Goal: Information Seeking & Learning: Learn about a topic

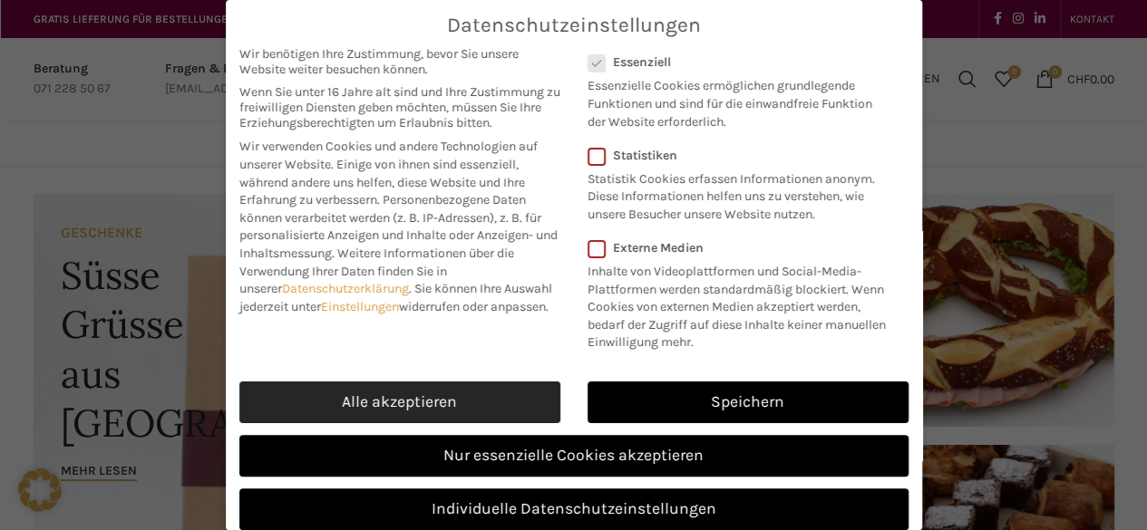
click at [514, 418] on link "Alle akzeptieren" at bounding box center [399, 403] width 321 height 42
checkbox input "true"
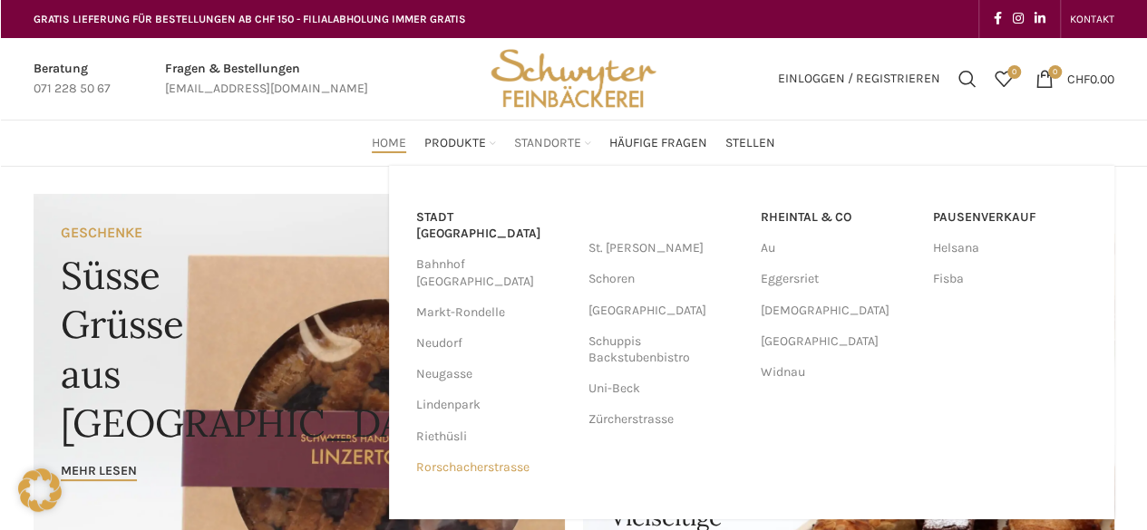
click at [488, 453] on link "Rorschacherstrasse" at bounding box center [493, 468] width 154 height 31
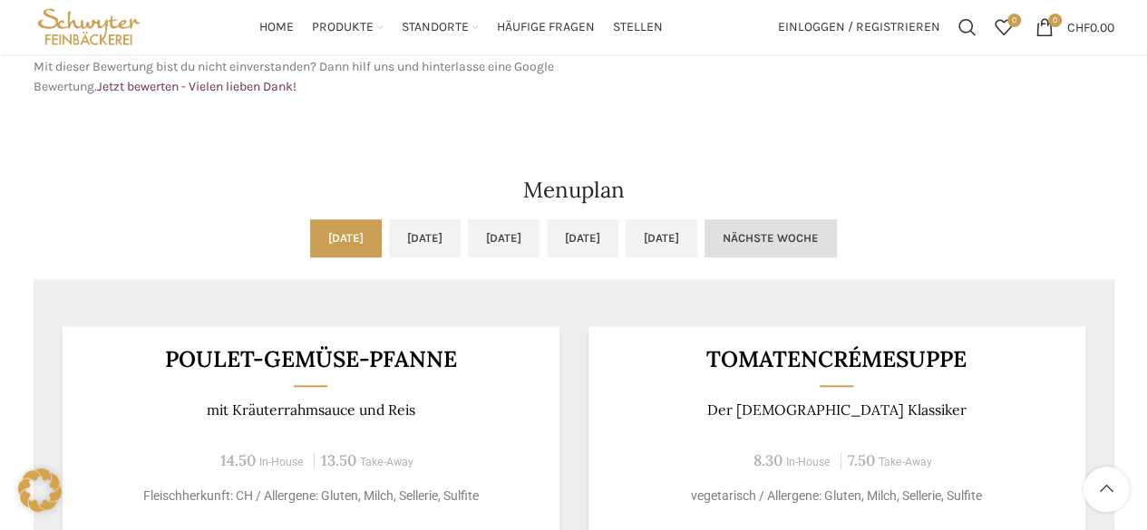
scroll to position [816, 0]
click at [404, 229] on link "Di, 07.10.2025" at bounding box center [425, 238] width 72 height 38
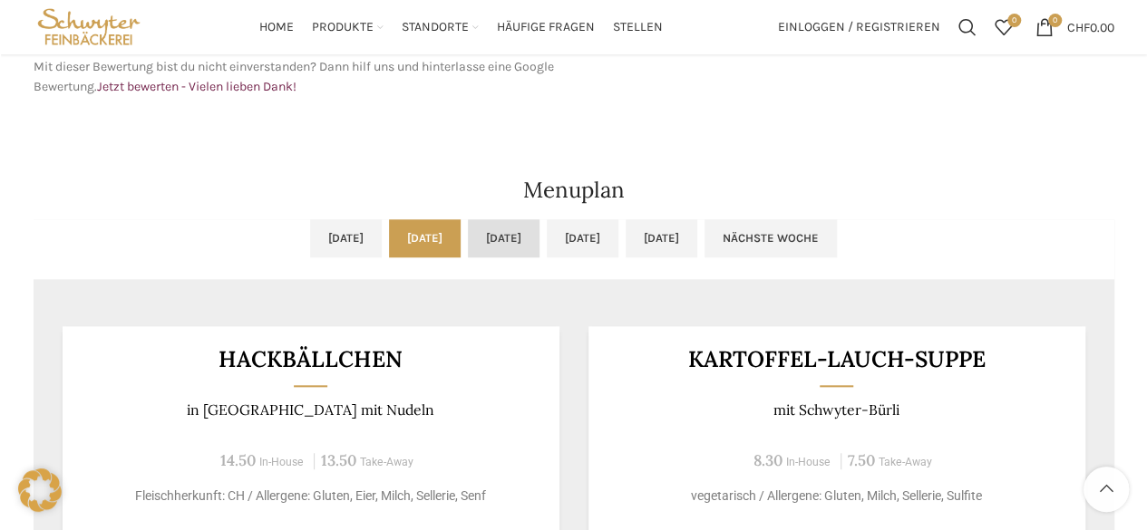
click at [524, 246] on link "Mi, 08.10.2025" at bounding box center [504, 238] width 72 height 38
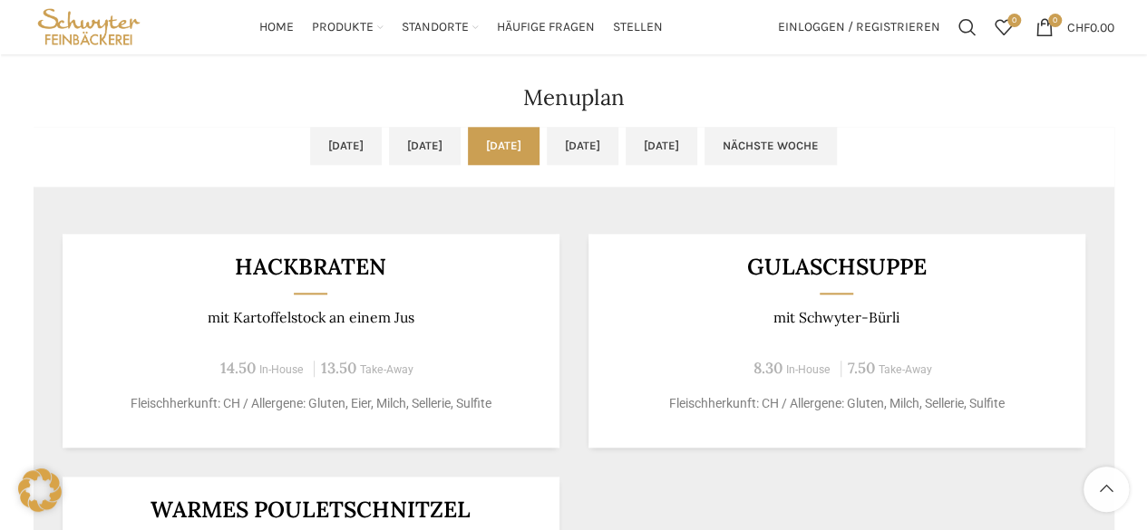
scroll to position [907, 0]
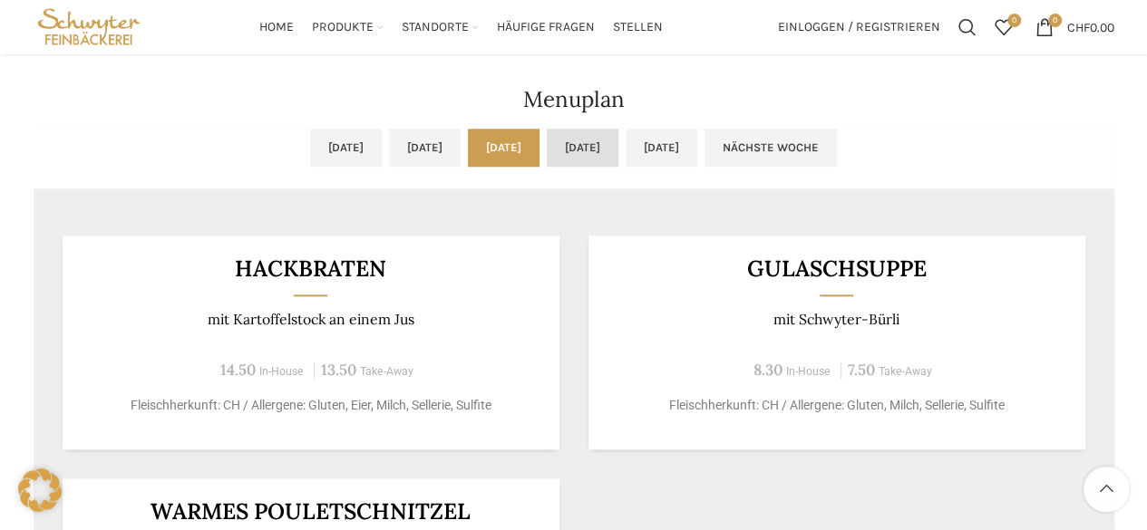
click at [609, 148] on link "Do, 09.10.2025" at bounding box center [583, 148] width 72 height 38
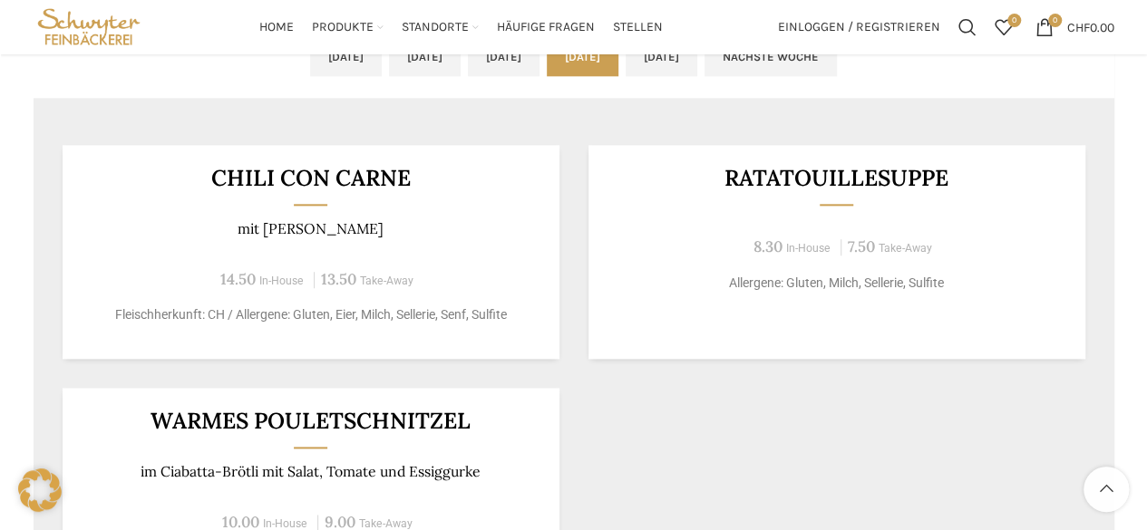
scroll to position [816, 0]
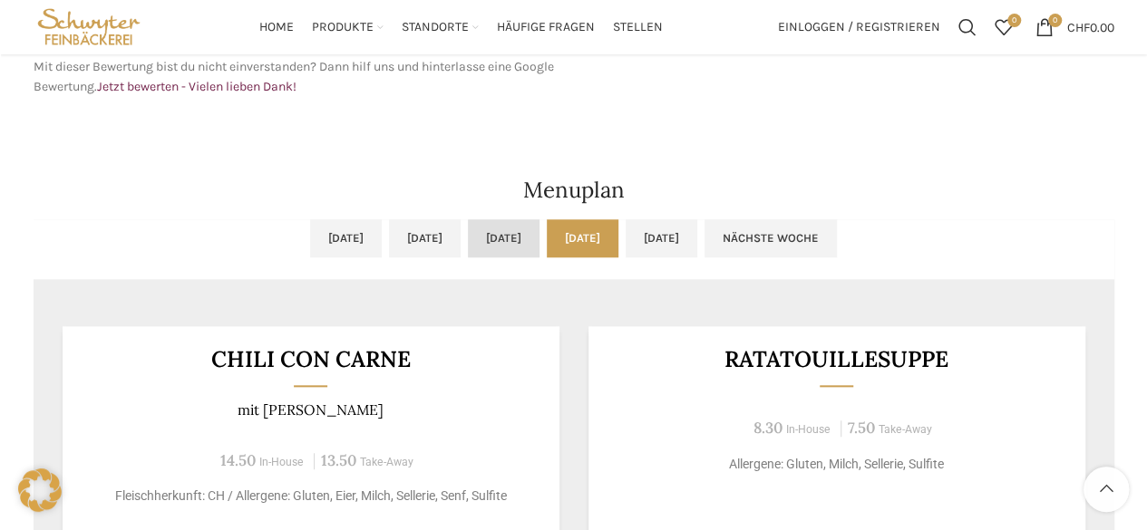
drag, startPoint x: 527, startPoint y: 257, endPoint x: 526, endPoint y: 238, distance: 18.2
click at [526, 257] on ul "Mo, 06.10.2025 Di, 07.10.2025 Mi, 08.10.2025 Do, 09.10.2025 Fr, 10.10.2025 Näch…" at bounding box center [574, 249] width 1081 height 60
click at [526, 237] on link "Mi, 08.10.2025" at bounding box center [504, 238] width 72 height 38
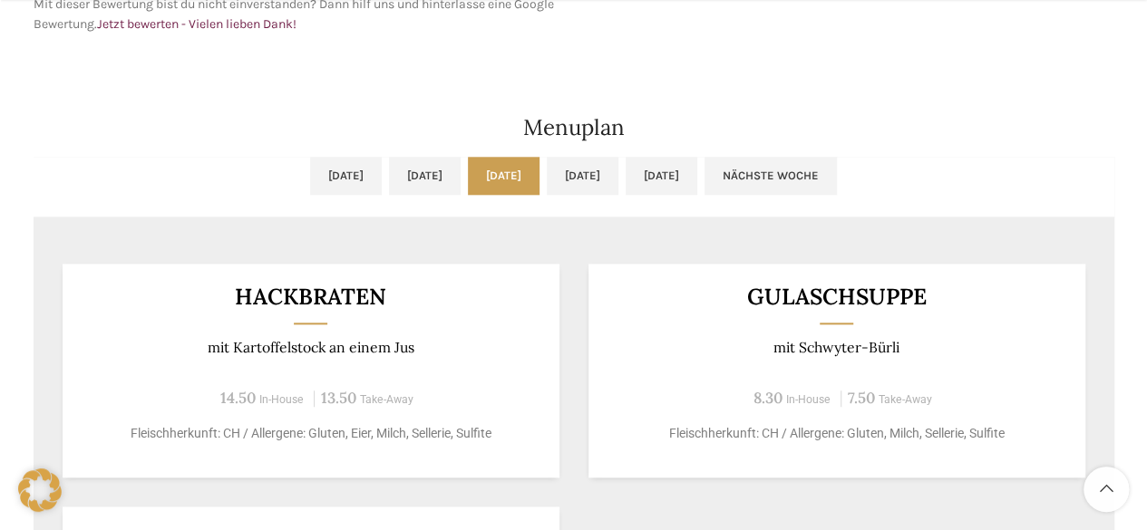
scroll to position [907, 0]
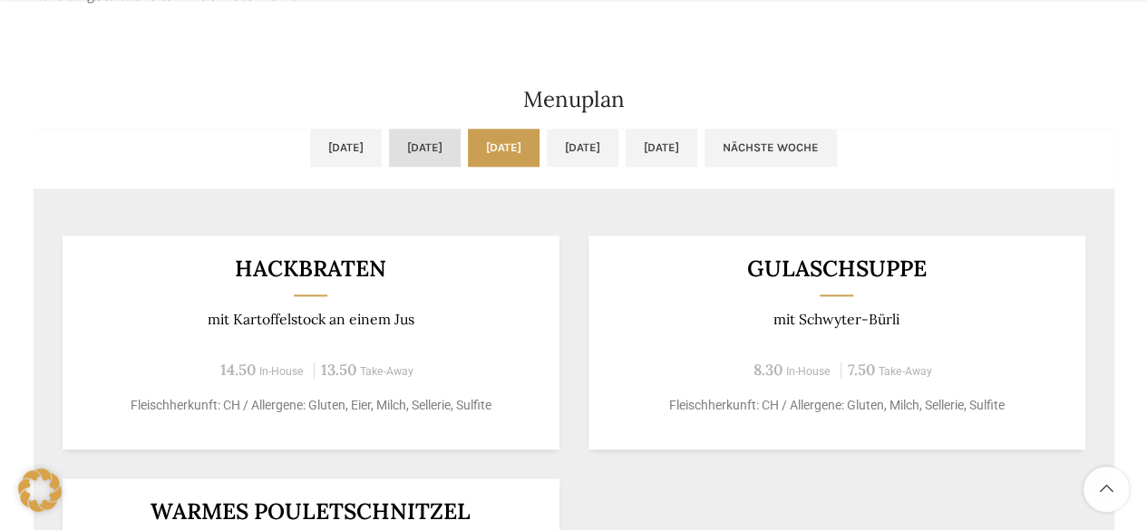
click at [410, 146] on link "Di, 07.10.2025" at bounding box center [425, 148] width 72 height 38
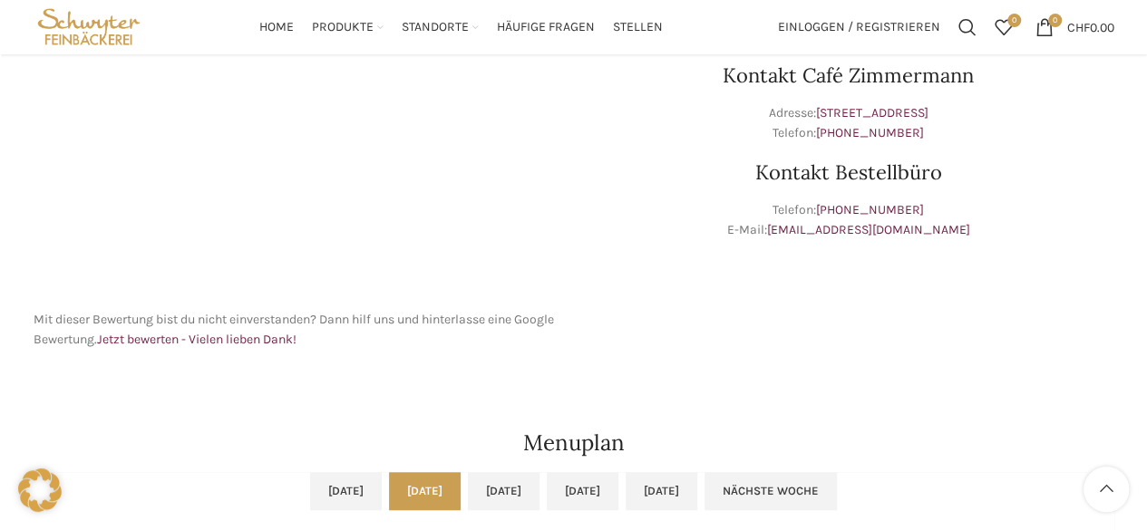
scroll to position [544, 0]
